Goal: Task Accomplishment & Management: Manage account settings

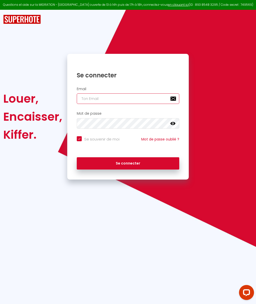
click at [122, 100] on input "email" at bounding box center [128, 98] width 103 height 11
type input "m"
checkbox input "true"
type input "mu"
checkbox input "true"
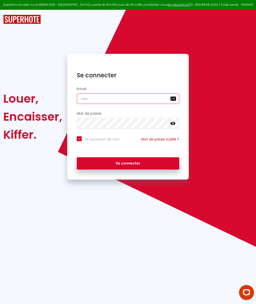
type input "mun"
checkbox input "true"
type input "muni"
checkbox input "true"
type input "[PERSON_NAME]"
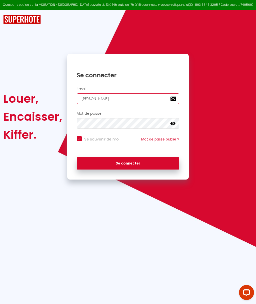
checkbox input "true"
type input "[PERSON_NAME]"
checkbox input "true"
type input "munierj"
checkbox input "true"
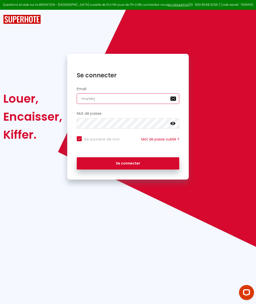
type input "munierje"
checkbox input "true"
type input "munierjea"
checkbox input "true"
type input "munierjean"
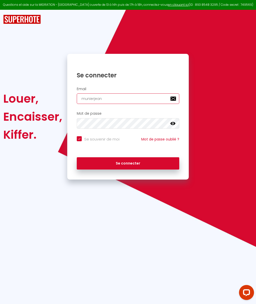
checkbox input "true"
type input "munierjeanm"
checkbox input "true"
type input "munierjeanma"
checkbox input "true"
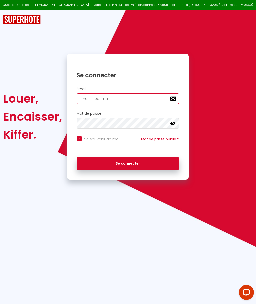
type input "munierjeanmar"
checkbox input "true"
type input "munierjeanmari"
checkbox input "true"
type input "munierjeanmarie"
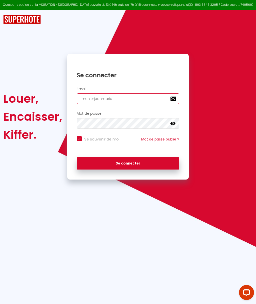
checkbox input "true"
type input "munierjeanmarie@"
checkbox input "true"
type input "munierjeanmarie@g"
checkbox input "true"
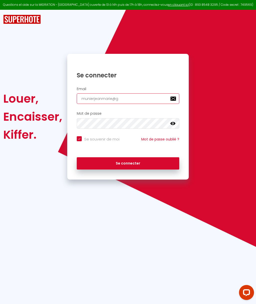
type input "munierjeanmarie@gm"
checkbox input "true"
type input "munierjeanmarie@gma"
checkbox input "true"
type input "munierjeanmarie@gmai"
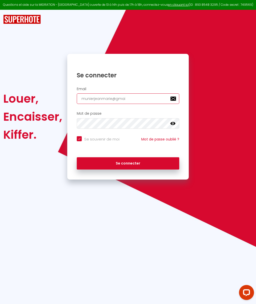
checkbox input "true"
type input "[EMAIL_ADDRESS]"
checkbox input "true"
type input "[EMAIL_ADDRESS]."
checkbox input "true"
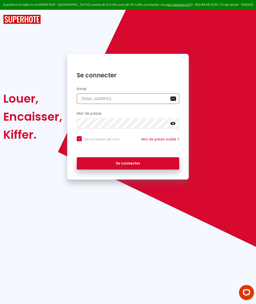
type input "munierjeanmarie@gmail.c"
checkbox input "true"
type input "[EMAIL_ADDRESS][DOMAIN_NAME]"
checkbox input "true"
type input "[EMAIL_ADDRESS][DOMAIN_NAME]"
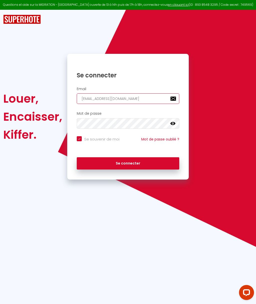
checkbox input "true"
type input "[EMAIL_ADDRESS][DOMAIN_NAME]"
click at [129, 162] on button "Se connecter" at bounding box center [128, 163] width 103 height 13
checkbox input "true"
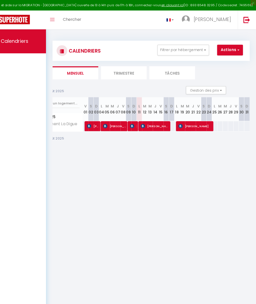
scroll to position [0, 22]
